Goal: Find specific page/section: Find specific page/section

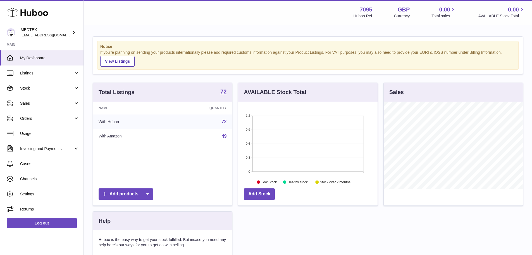
scroll to position [87, 139]
click at [38, 101] on span "Sales" at bounding box center [46, 103] width 53 height 5
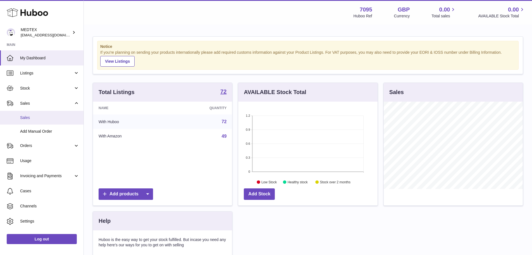
click at [40, 116] on span "Sales" at bounding box center [49, 117] width 59 height 5
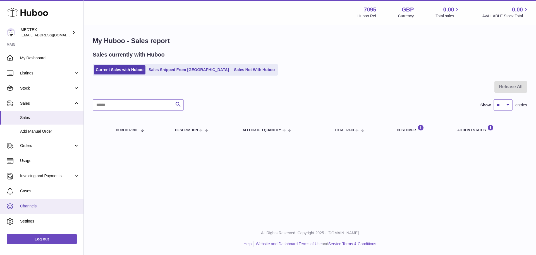
click at [33, 206] on span "Channels" at bounding box center [49, 205] width 59 height 5
